Goal: Navigation & Orientation: Understand site structure

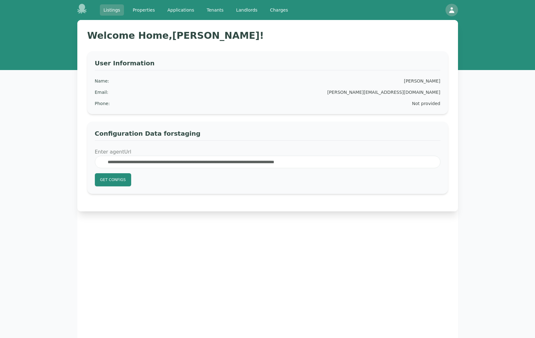
click at [110, 8] on link "Listings" at bounding box center [112, 9] width 24 height 11
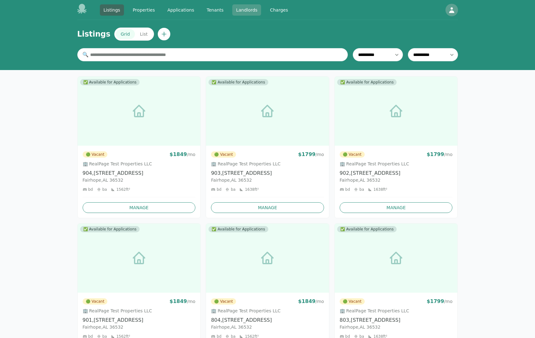
click at [255, 11] on link "Landlords" at bounding box center [246, 9] width 29 height 11
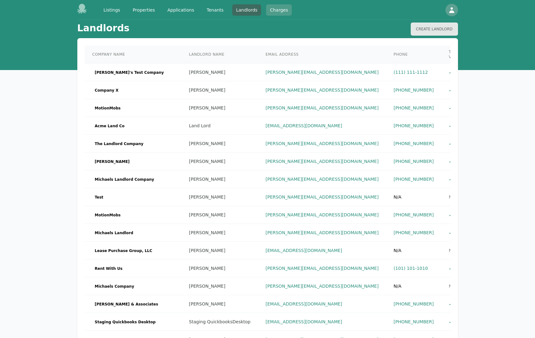
click at [277, 8] on link "Charges" at bounding box center [279, 9] width 26 height 11
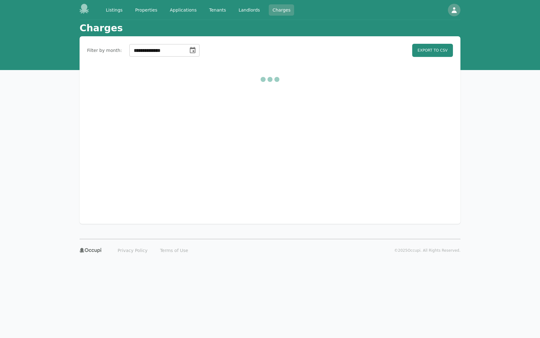
select select "**"
click at [186, 12] on link "Applications" at bounding box center [183, 9] width 34 height 11
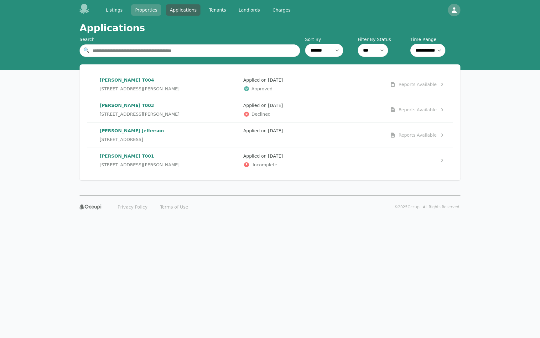
click at [150, 12] on link "Properties" at bounding box center [146, 9] width 30 height 11
